Goal: Task Accomplishment & Management: Manage account settings

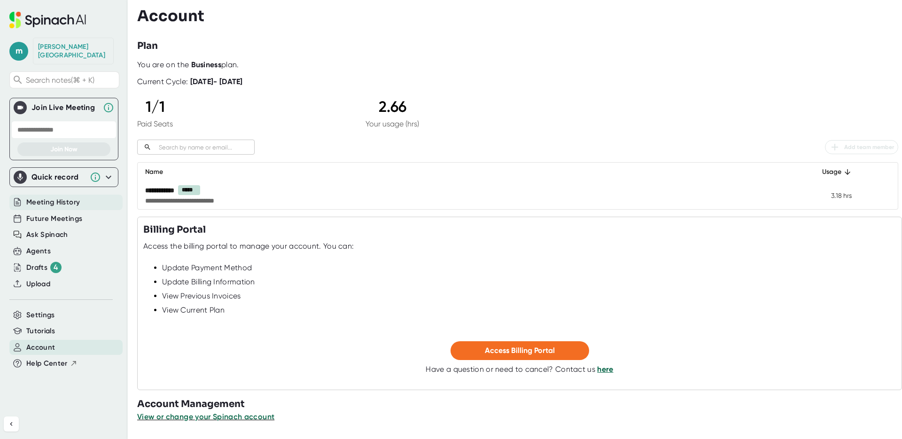
click at [54, 197] on span "Meeting History" at bounding box center [53, 202] width 54 height 11
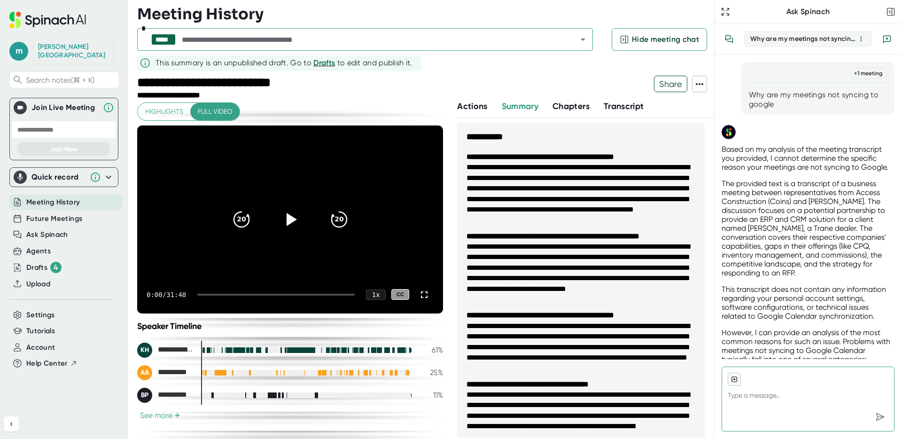
type textarea "x"
click at [699, 89] on span at bounding box center [699, 84] width 14 height 12
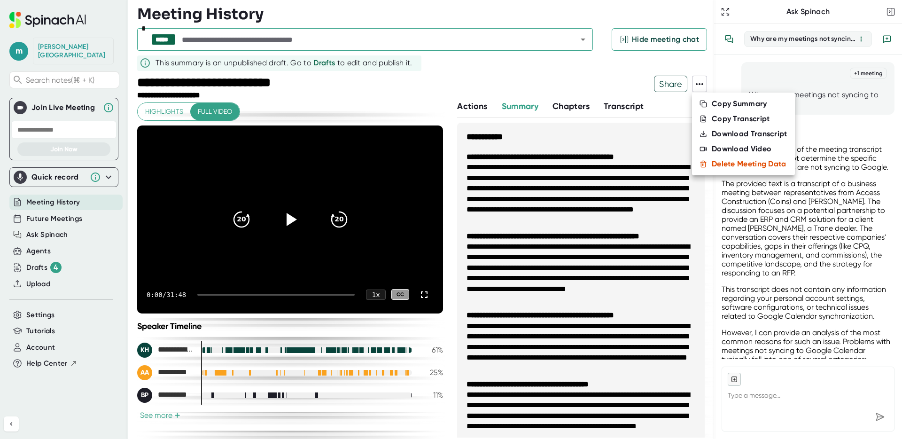
click at [370, 85] on div at bounding box center [451, 219] width 902 height 439
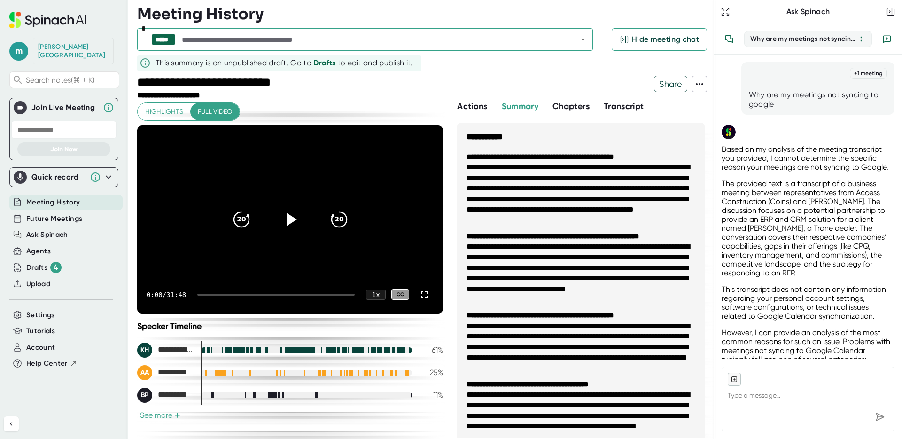
click at [331, 62] on span "Drafts" at bounding box center [324, 62] width 22 height 9
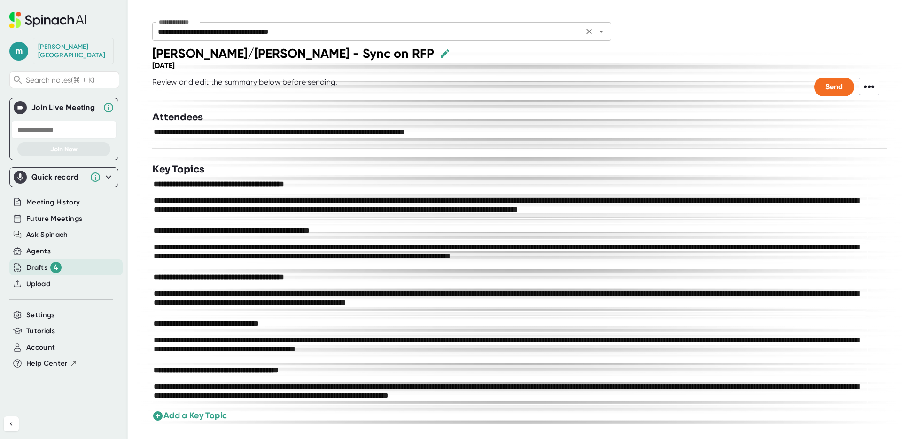
click at [600, 33] on icon "Open" at bounding box center [600, 31] width 11 height 11
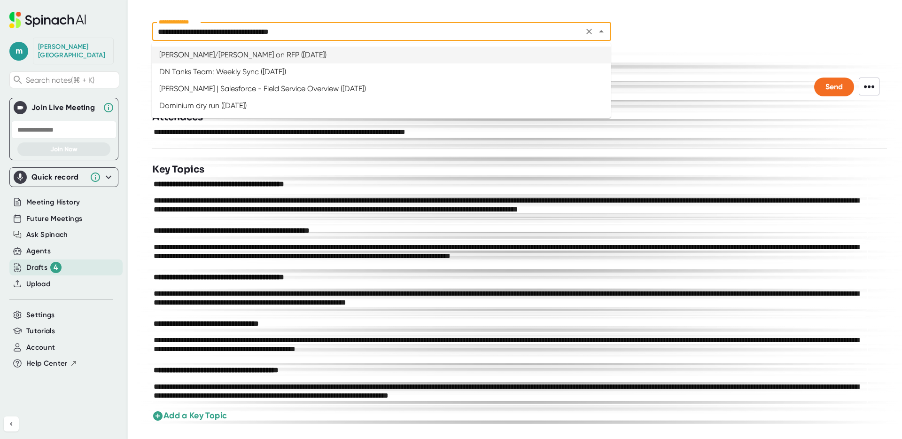
click at [514, 46] on li "[PERSON_NAME]/[PERSON_NAME] on RFP ([DATE])" at bounding box center [381, 54] width 459 height 17
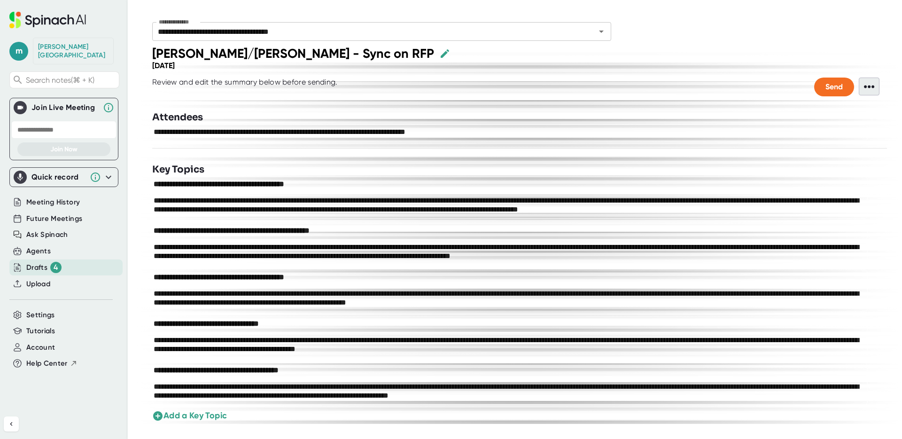
click at [867, 93] on span "•••" at bounding box center [868, 86] width 21 height 18
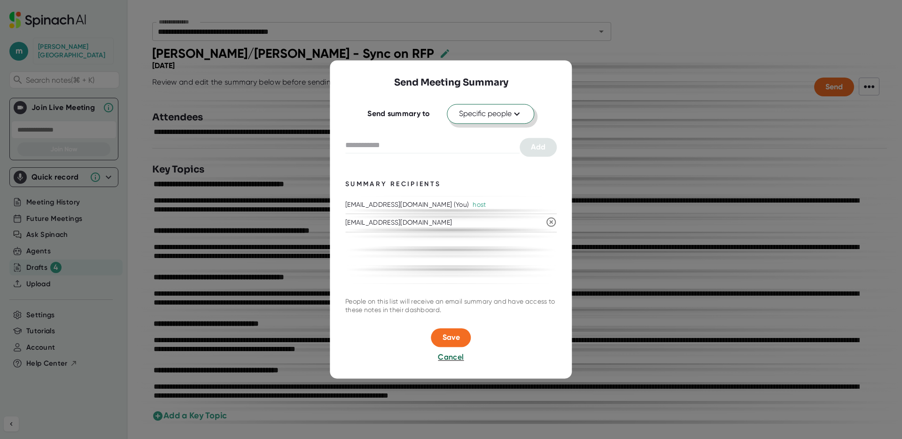
click at [503, 110] on span "Specific people" at bounding box center [491, 113] width 64 height 11
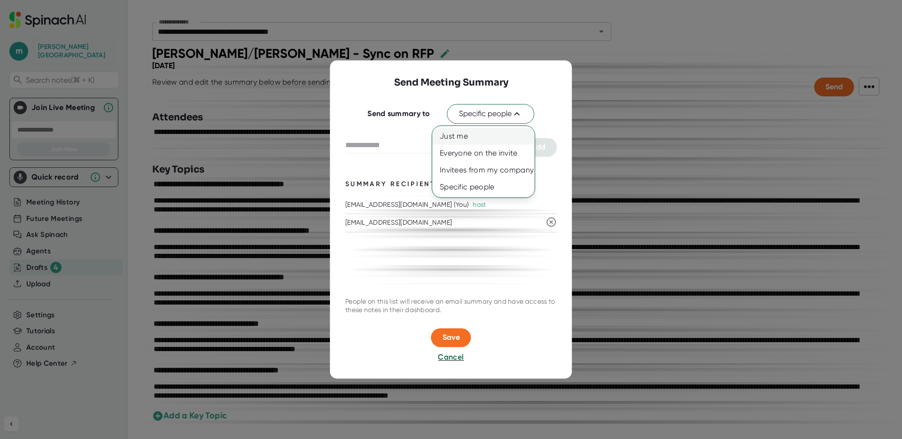
click at [474, 133] on div "Just me" at bounding box center [483, 136] width 102 height 17
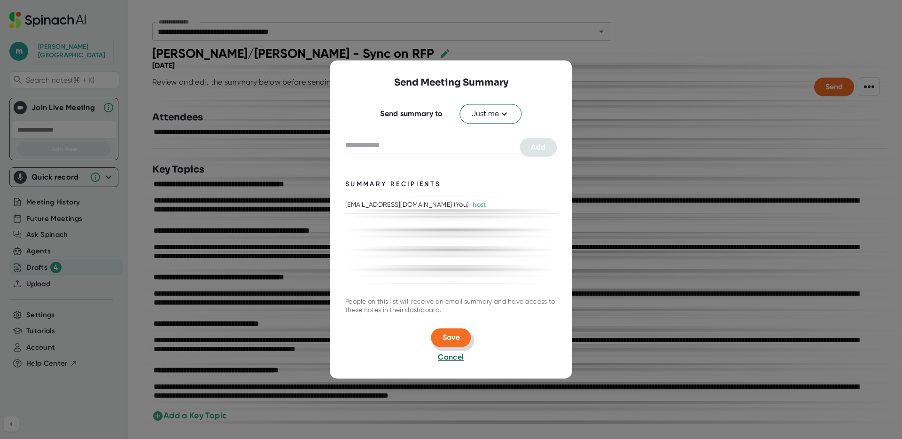
drag, startPoint x: 454, startPoint y: 336, endPoint x: 604, endPoint y: 195, distance: 206.0
click at [604, 195] on div "Send Meeting Summary Send summary to Just me Add Summary Recipients [EMAIL_ADDR…" at bounding box center [451, 219] width 902 height 439
click at [457, 333] on span "Save" at bounding box center [450, 337] width 17 height 9
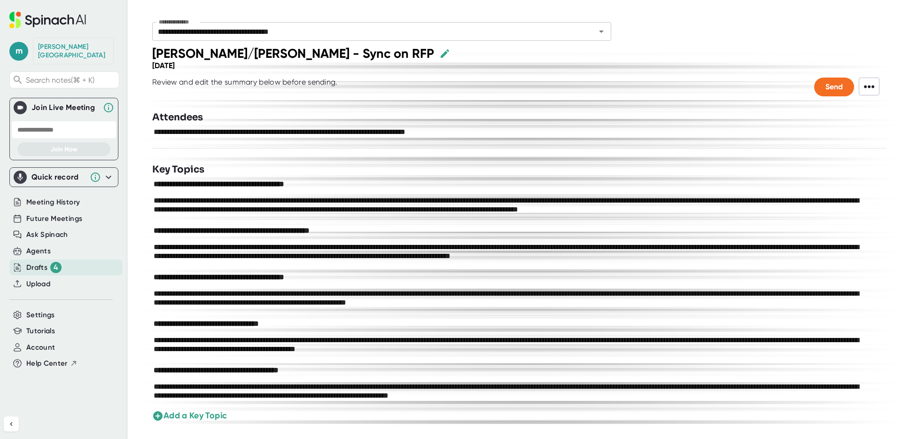
click at [316, 83] on div "Review and edit the summary below before sending." at bounding box center [244, 86] width 185 height 19
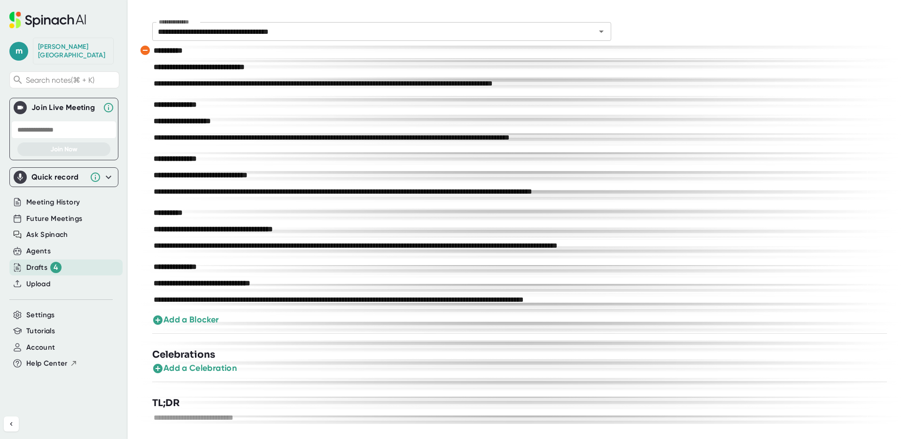
scroll to position [879, 0]
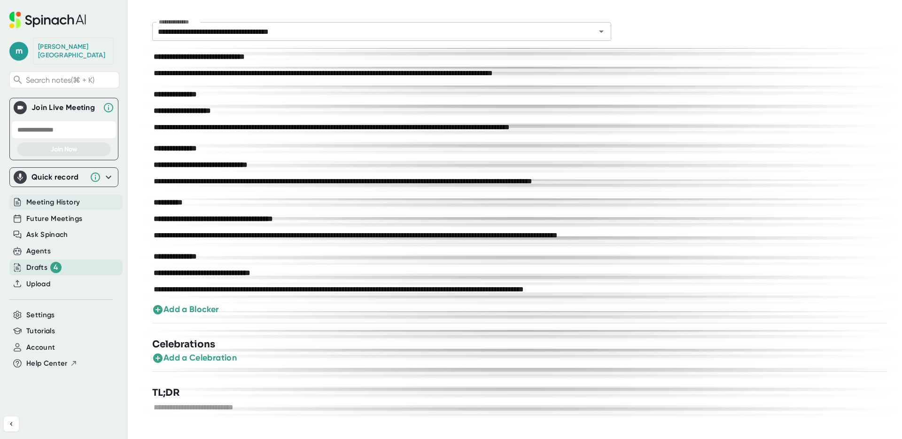
click at [40, 201] on div "Meeting History" at bounding box center [65, 201] width 113 height 15
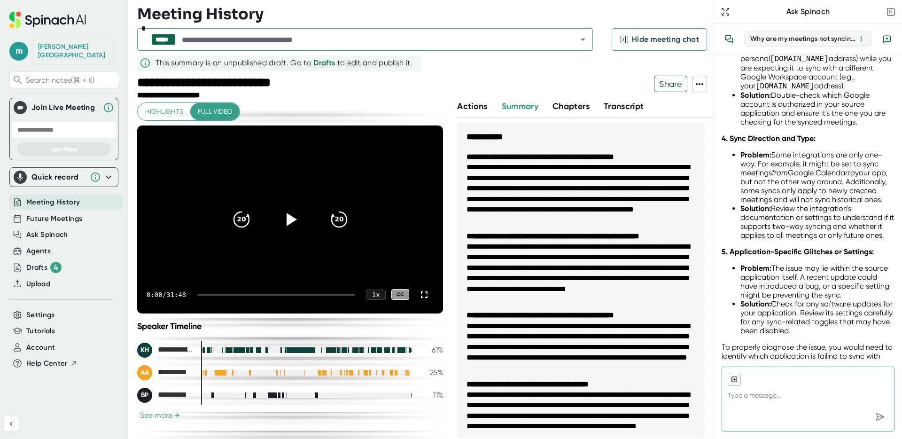
scroll to position [652, 0]
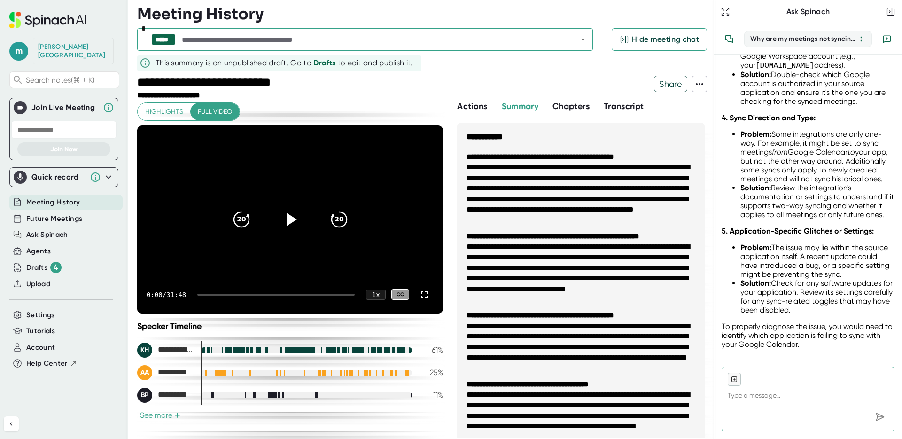
type textarea "x"
click at [323, 62] on span "Drafts" at bounding box center [324, 62] width 22 height 9
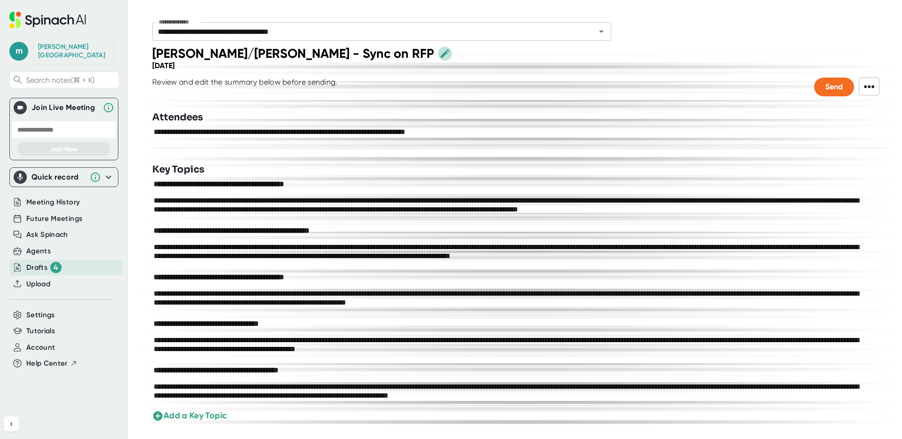
click at [439, 53] on icon "button" at bounding box center [444, 53] width 11 height 11
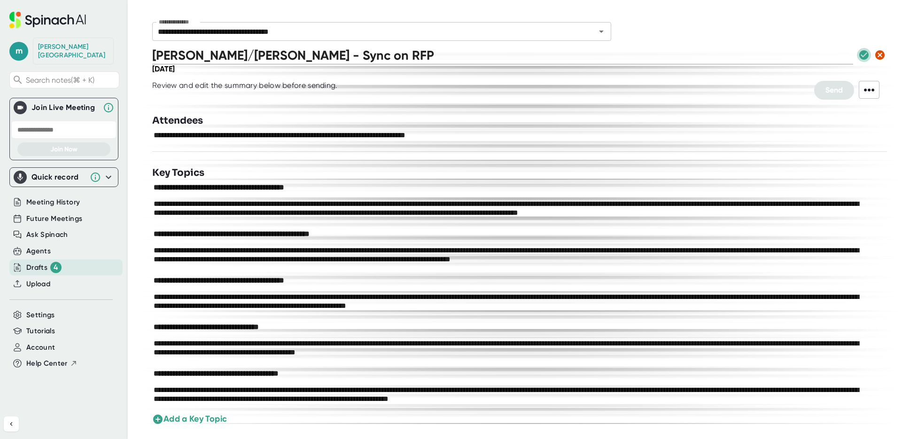
click at [860, 56] on icon "button" at bounding box center [863, 54] width 9 height 9
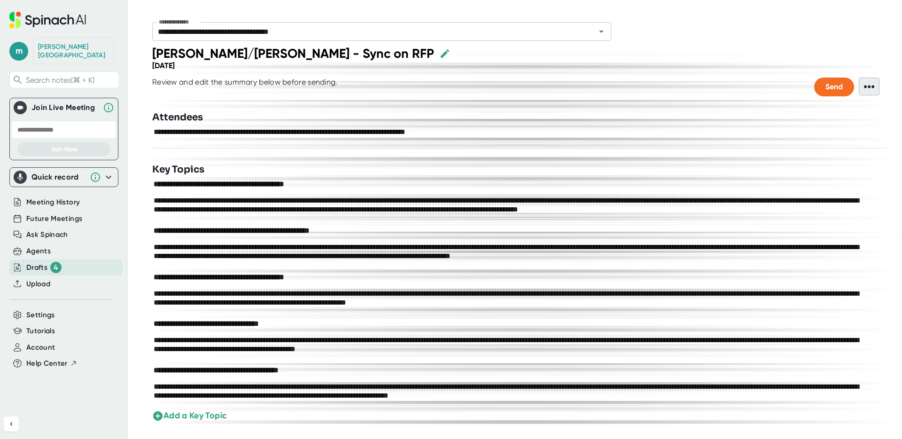
click at [863, 84] on span "•••" at bounding box center [868, 86] width 21 height 18
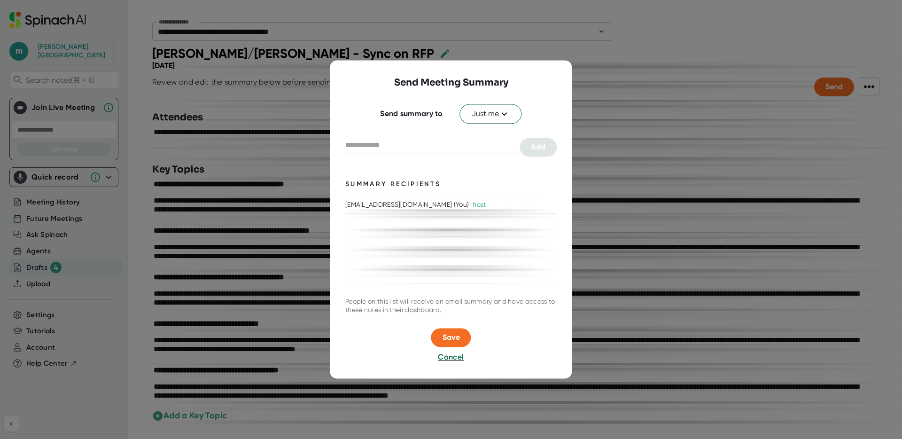
click at [588, 94] on div at bounding box center [451, 219] width 902 height 439
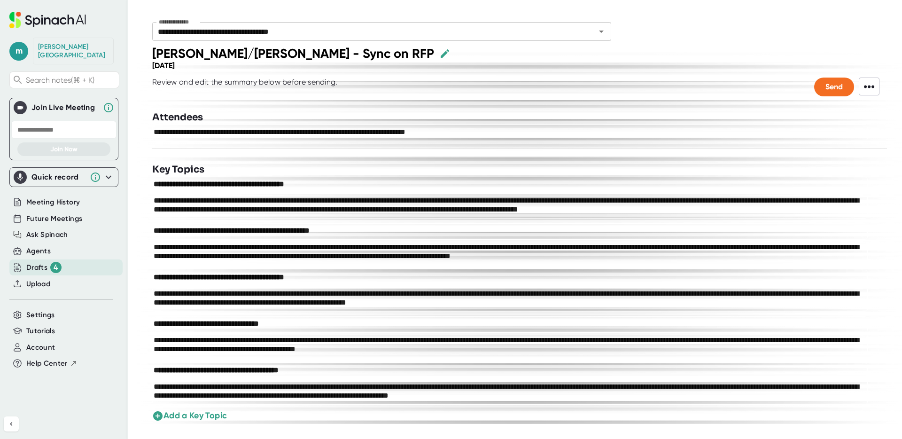
click at [26, 262] on div "Drafts 4" at bounding box center [43, 267] width 35 height 11
click at [53, 197] on span "Meeting History" at bounding box center [53, 202] width 54 height 11
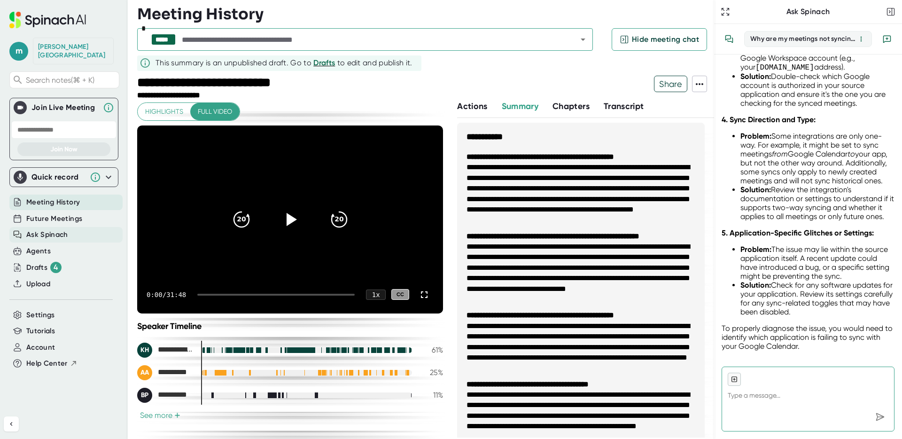
scroll to position [652, 0]
click at [476, 102] on span "Actions" at bounding box center [472, 106] width 30 height 10
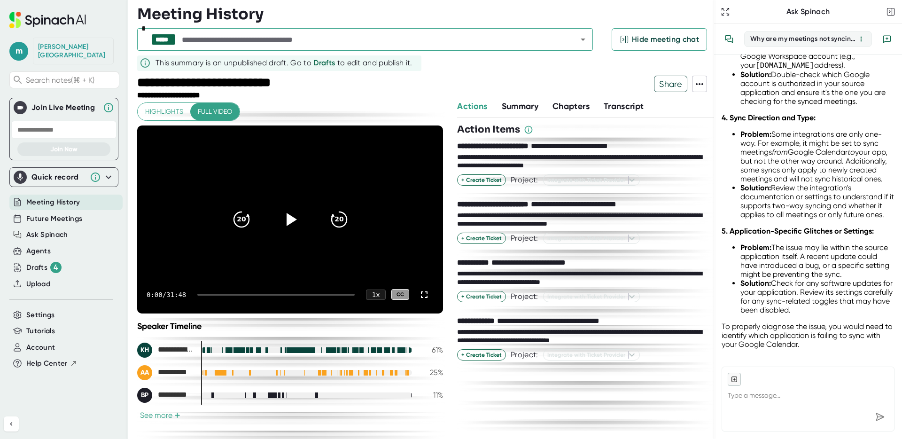
click at [579, 107] on span "Chapters" at bounding box center [570, 106] width 37 height 10
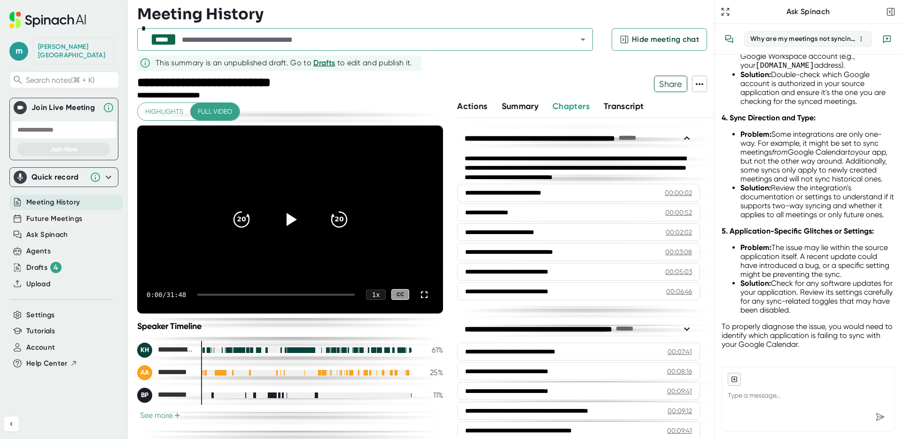
click at [635, 110] on span "Transcript" at bounding box center [623, 106] width 40 height 10
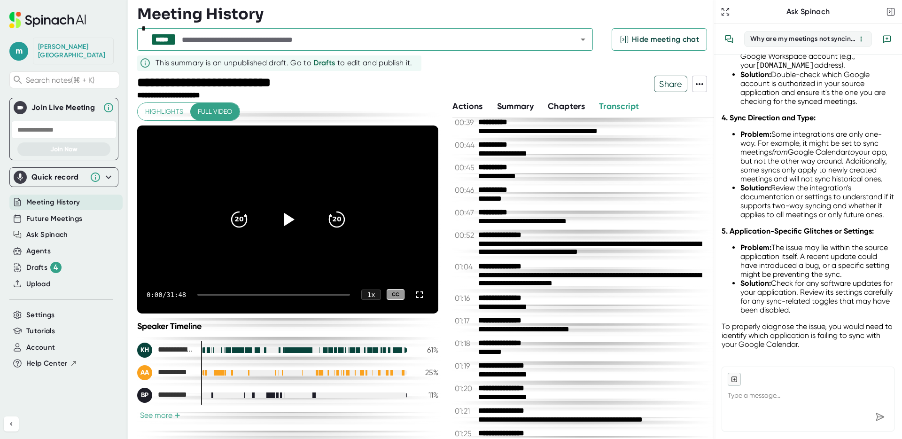
scroll to position [663, 0]
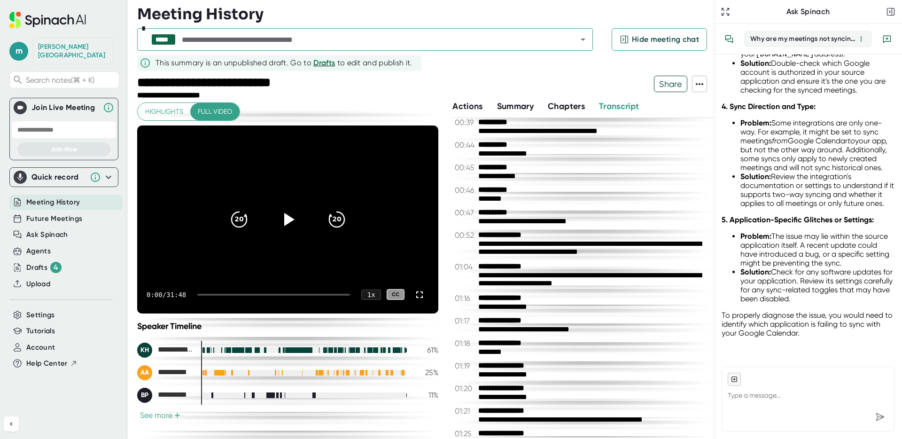
type textarea "x"
click at [799, 400] on textarea at bounding box center [807, 396] width 161 height 23
type textarea "H"
type textarea "x"
type textarea "Ho"
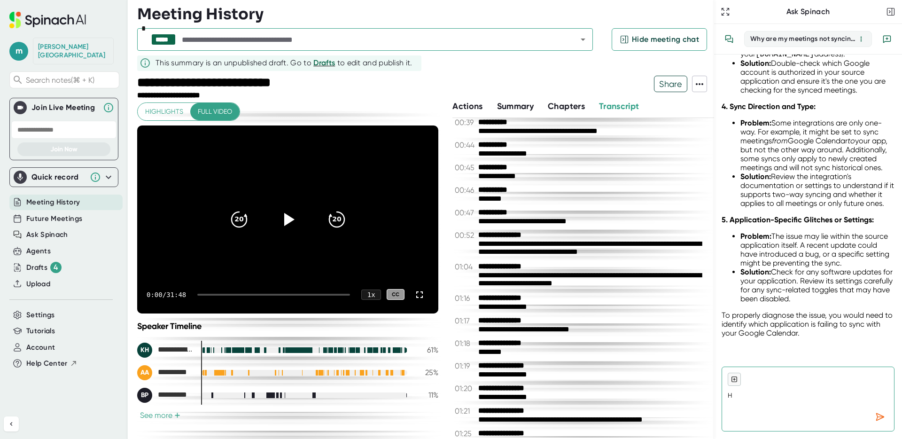
type textarea "x"
type textarea "How"
type textarea "x"
type textarea "How"
type textarea "x"
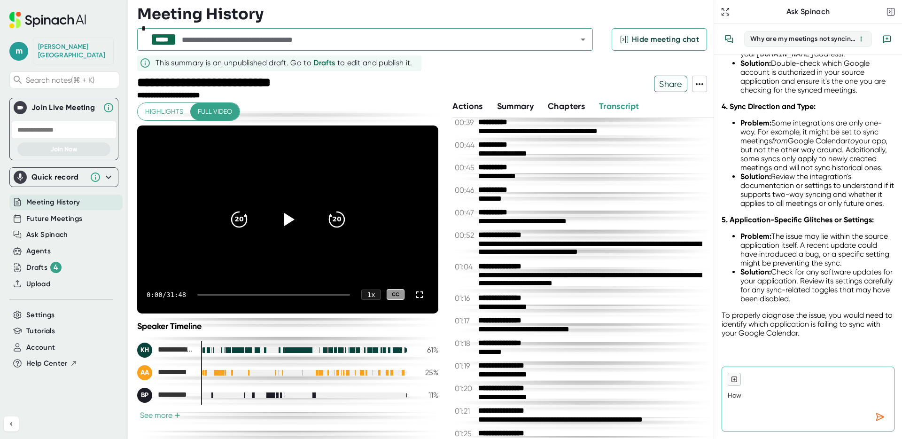
type textarea "How d"
type textarea "x"
type textarea "How do"
type textarea "x"
type textarea "How do"
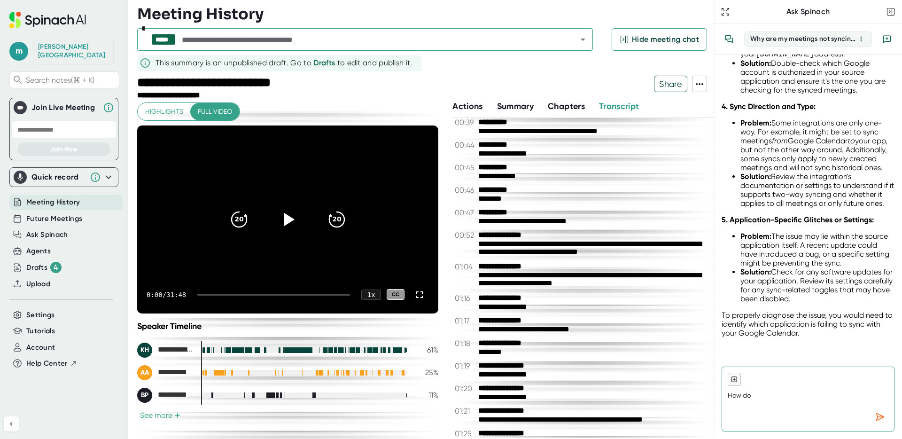
type textarea "x"
type textarea "How do i"
type textarea "x"
type textarea "How do i"
type textarea "x"
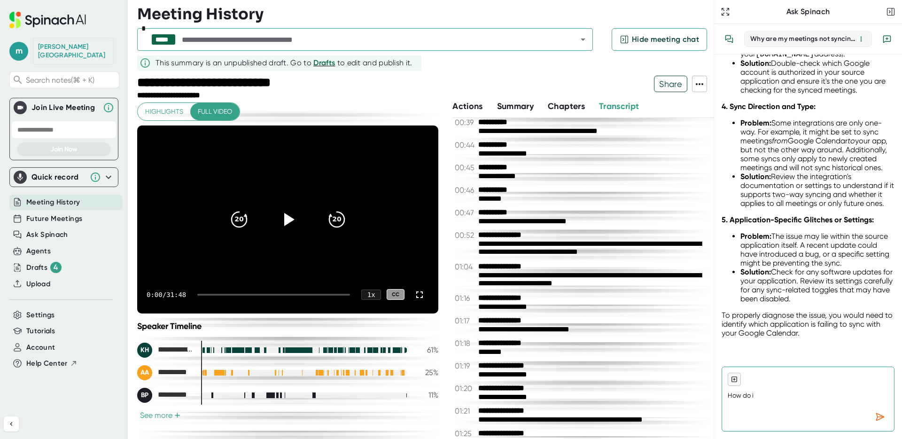
type textarea "How do i p"
type textarea "x"
type textarea "How do i pu"
type textarea "x"
type textarea "How do i pub"
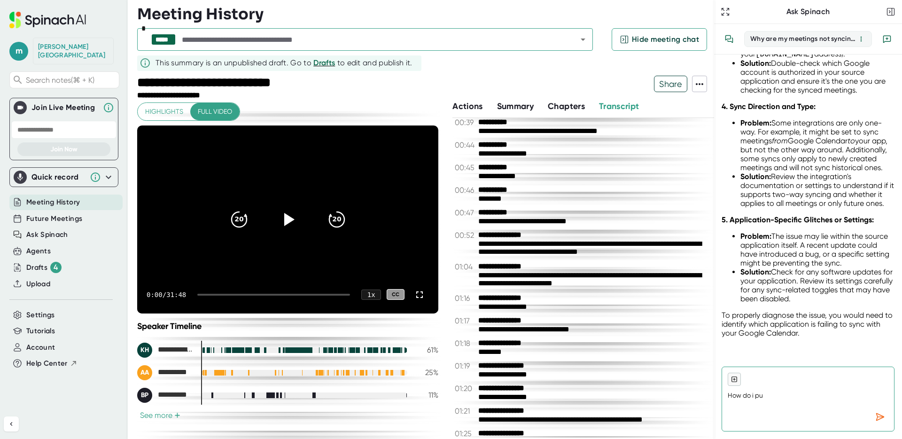
type textarea "x"
type textarea "How do i publ"
type textarea "x"
type textarea "How do i publi"
type textarea "x"
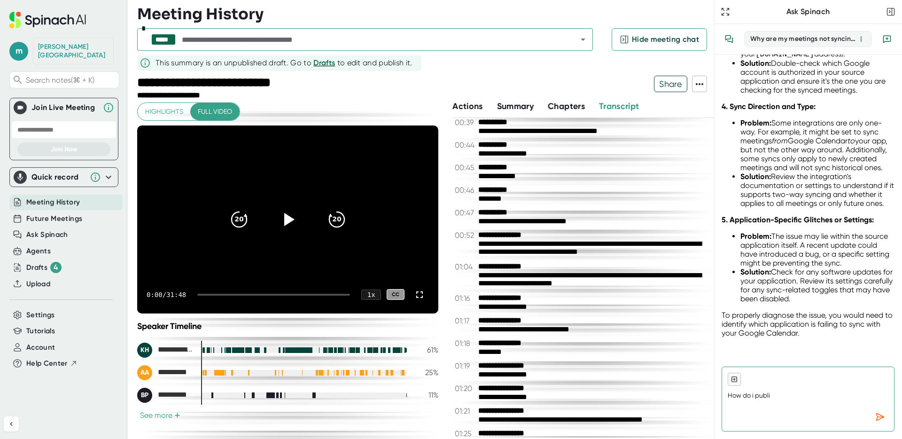
type textarea "How do i publis"
type textarea "x"
type textarea "How do i publish"
type textarea "x"
type textarea "How do i publish"
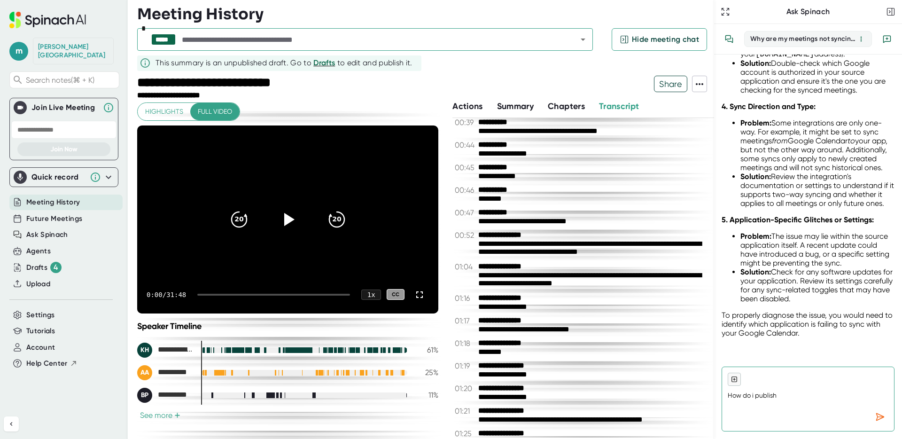
type textarea "x"
type textarea "How do i publish a"
type textarea "x"
type textarea "How do i publish a"
type textarea "x"
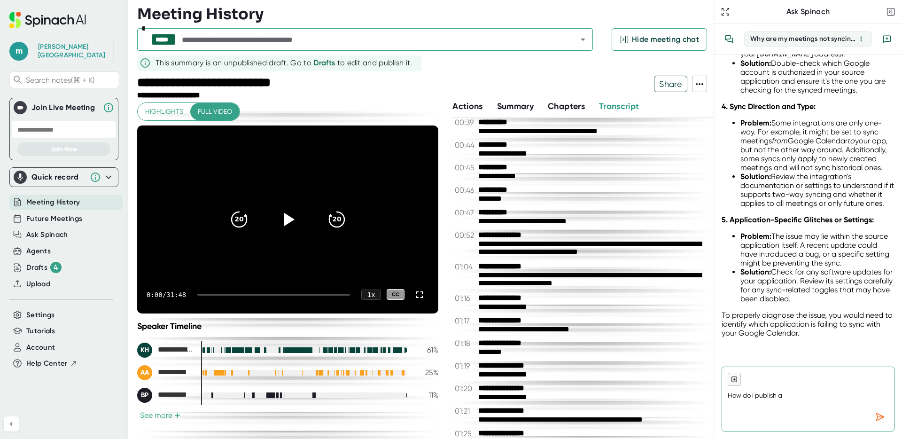
type textarea "How do i publish a c"
type textarea "x"
type textarea "How do i publish a ca"
type textarea "x"
type textarea "How do i publish a cal"
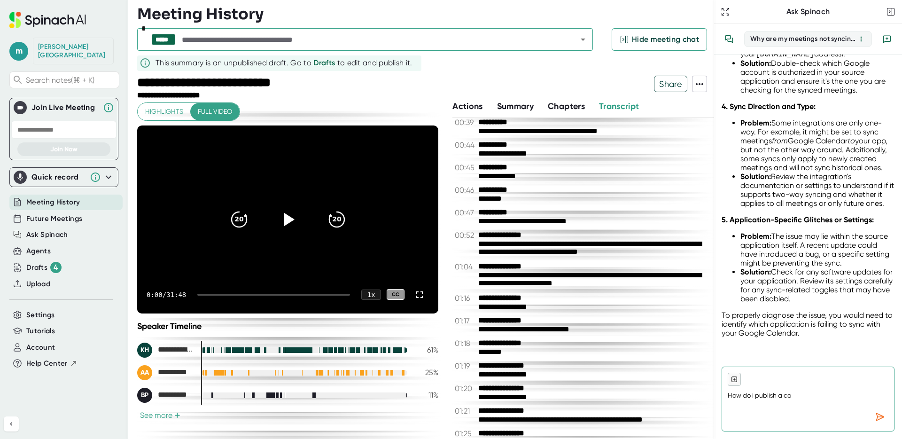
type textarea "x"
type textarea "How do i publish a call"
type textarea "x"
type textarea "How do i publish a call"
type textarea "x"
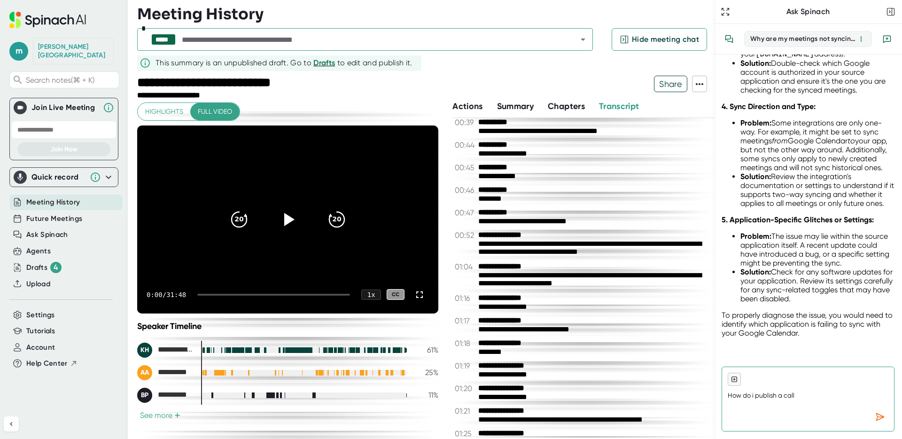
type textarea "How do i publish a call f"
type textarea "x"
type textarea "How do i publish a call fr"
type textarea "x"
type textarea "How do i publish a call fro"
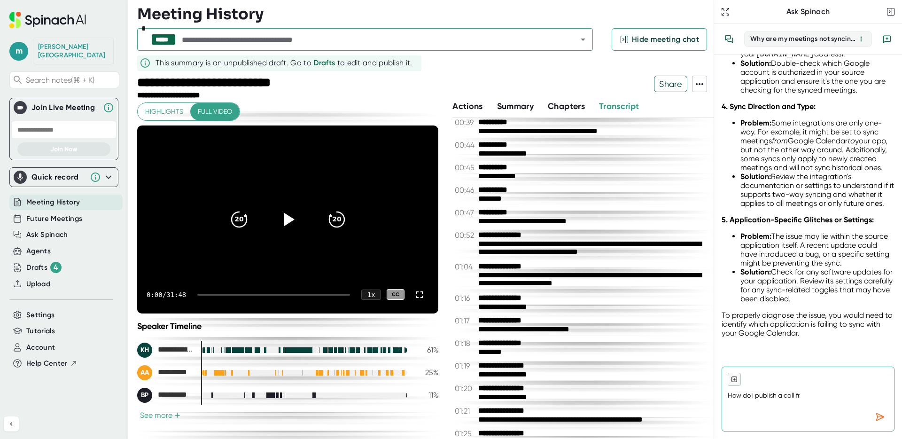
type textarea "x"
type textarea "How do i publish a call from"
type textarea "x"
type textarea "How do i publish a call froma"
type textarea "x"
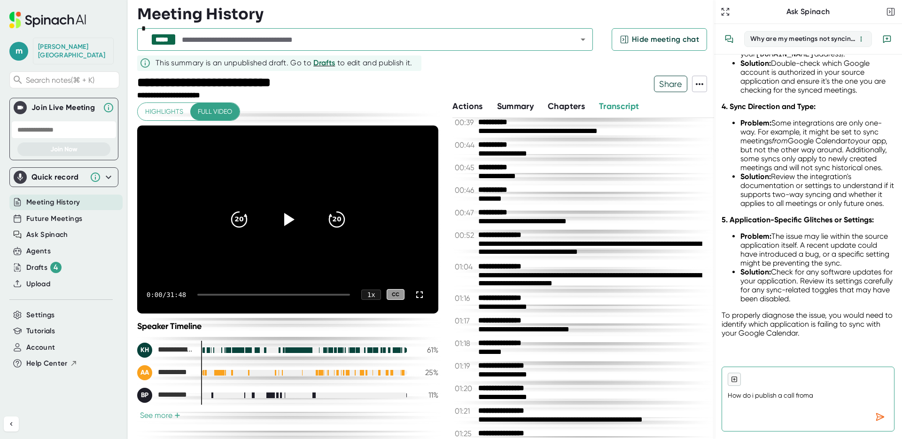
type textarea "How do i publish a call froma."
type textarea "x"
type textarea "How do i publish a call froma. d"
type textarea "x"
type textarea "How do i publish a call froma. dr"
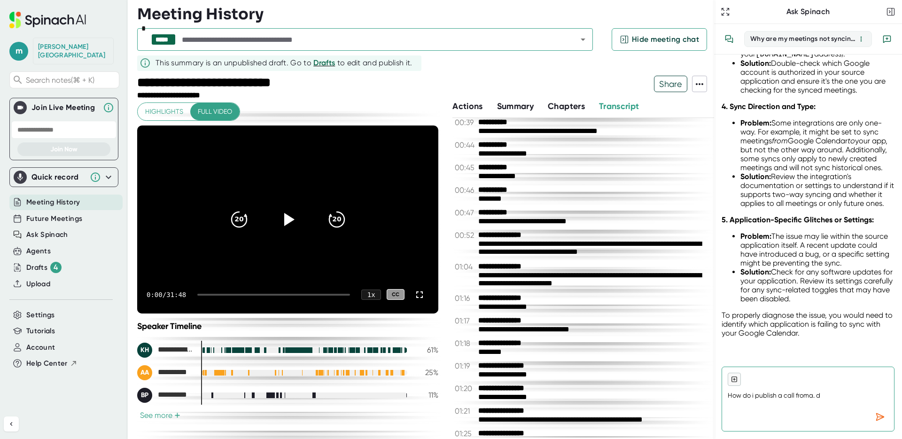
type textarea "x"
type textarea "How do i publish a call froma. dra"
type textarea "x"
type textarea "How do i publish a call froma. draf"
type textarea "x"
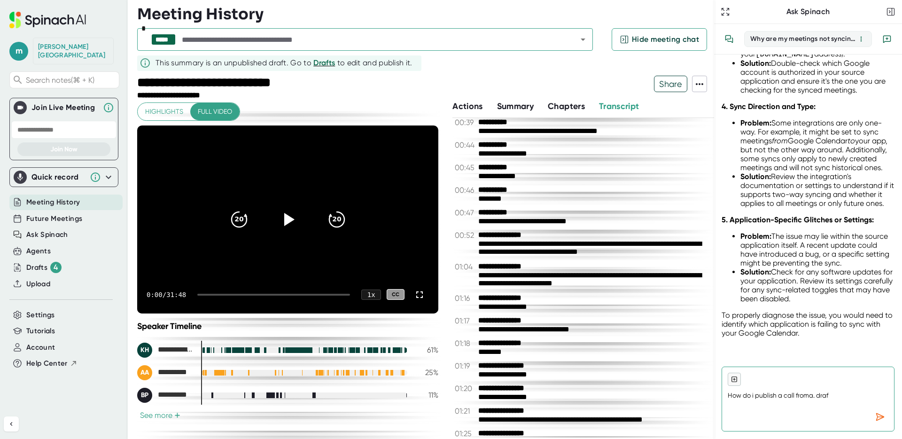
type textarea "How do i publish a call froma. draft"
type textarea "x"
type textarea "How do i publish a call froma. draft"
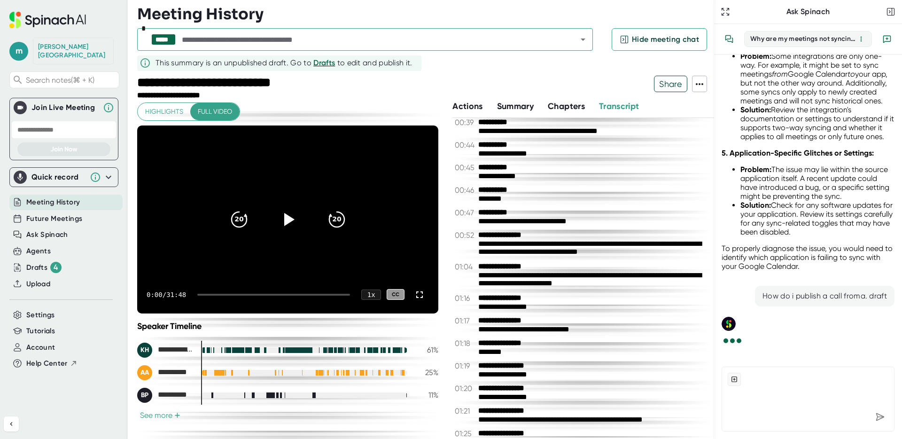
click at [154, 64] on div "This summary is an unpublished draft. Go to Drafts to edit and publish it." at bounding box center [280, 61] width 282 height 13
click at [146, 64] on icon at bounding box center [144, 62] width 11 height 11
click at [159, 41] on div "*****" at bounding box center [163, 39] width 16 height 8
click at [161, 41] on div "*****" at bounding box center [163, 39] width 16 height 8
click at [576, 35] on div at bounding box center [576, 39] width 24 height 13
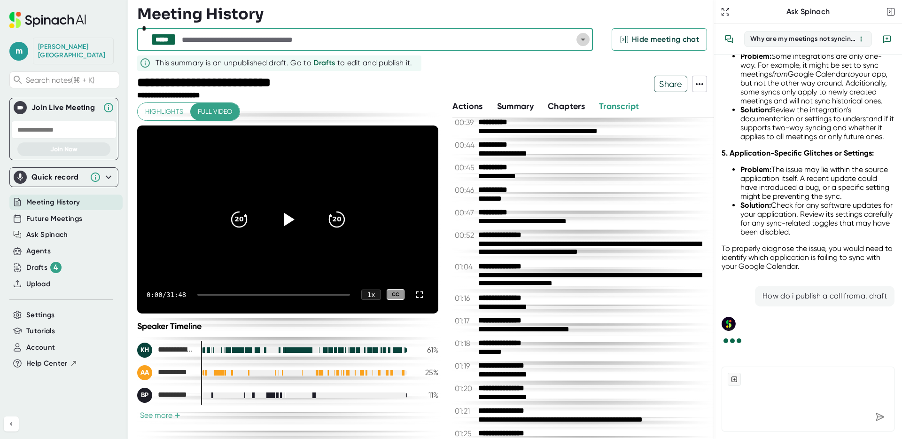
click at [581, 39] on icon "Open" at bounding box center [582, 40] width 5 height 2
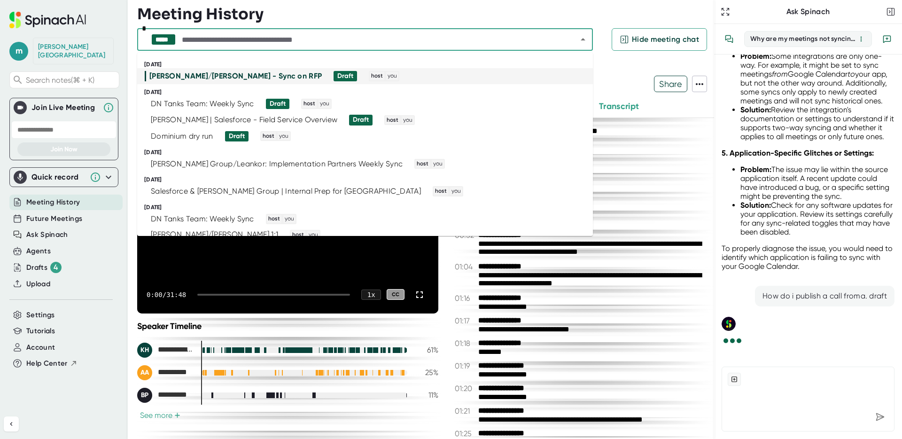
click at [337, 76] on div "Draft" at bounding box center [345, 76] width 16 height 8
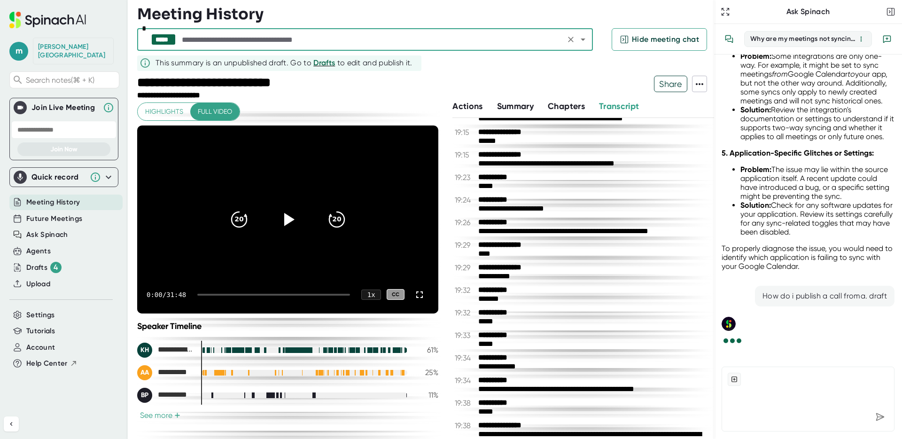
scroll to position [142, 0]
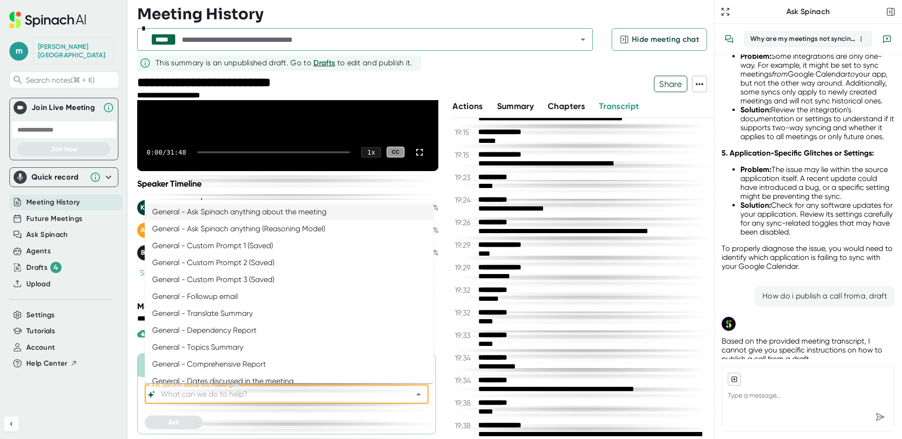
click at [239, 400] on input "Ask Spinach about this meeting:" at bounding box center [278, 393] width 239 height 13
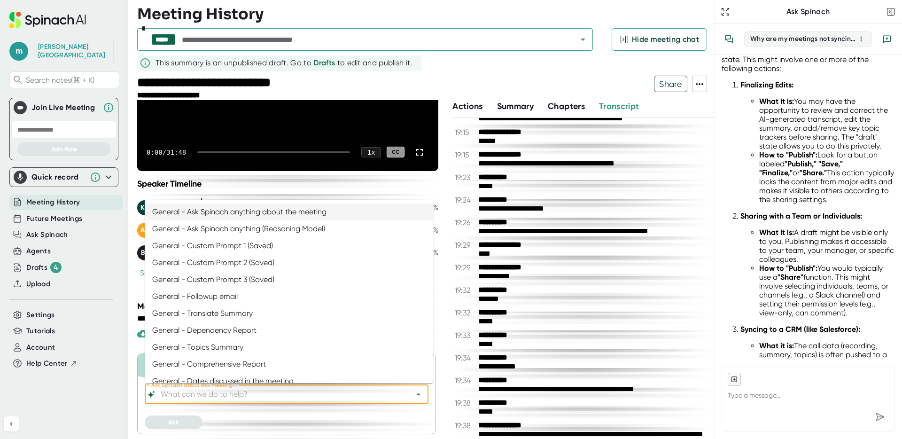
scroll to position [1426, 0]
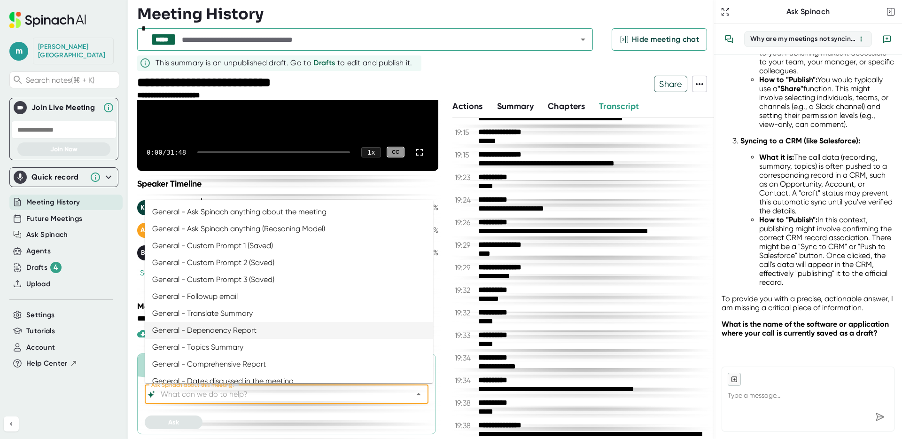
click at [741, 284] on ul "What it is: The call data (recording, summary, topics) is often pushed to a cor…" at bounding box center [817, 220] width 154 height 134
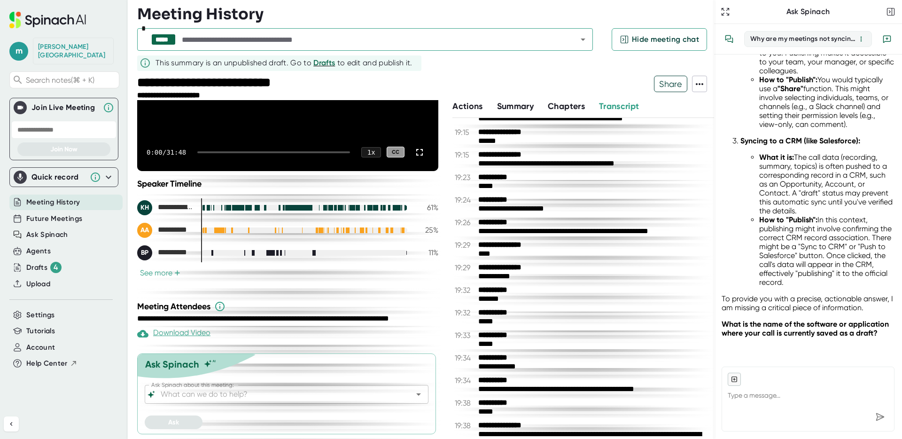
type textarea "x"
